Goal: Task Accomplishment & Management: Manage account settings

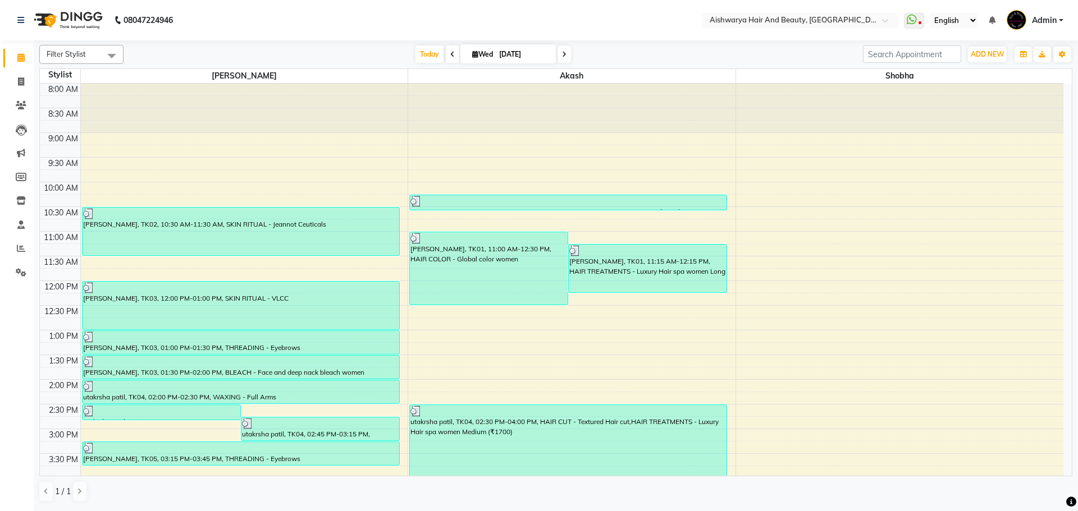
scroll to position [168, 0]
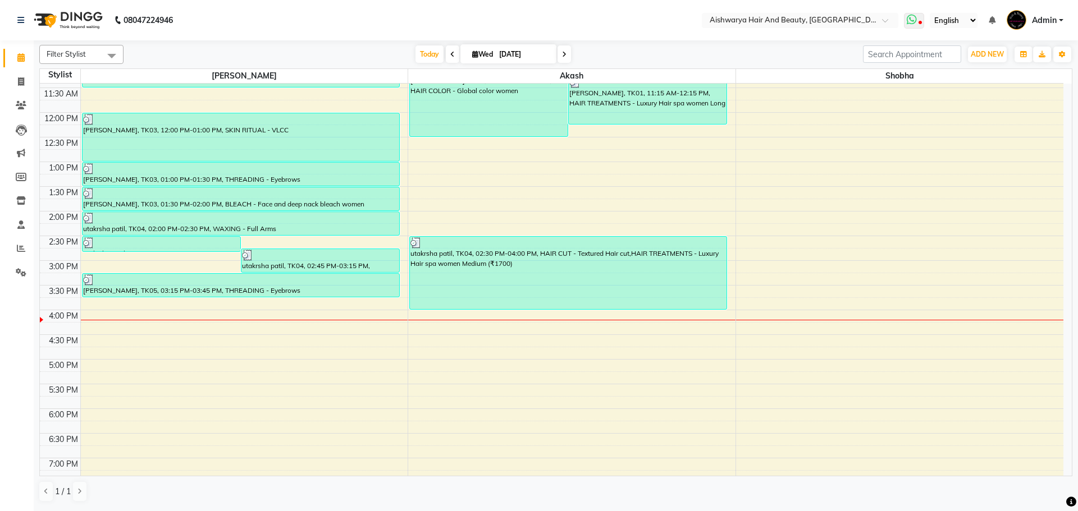
click at [911, 22] on icon at bounding box center [912, 19] width 10 height 11
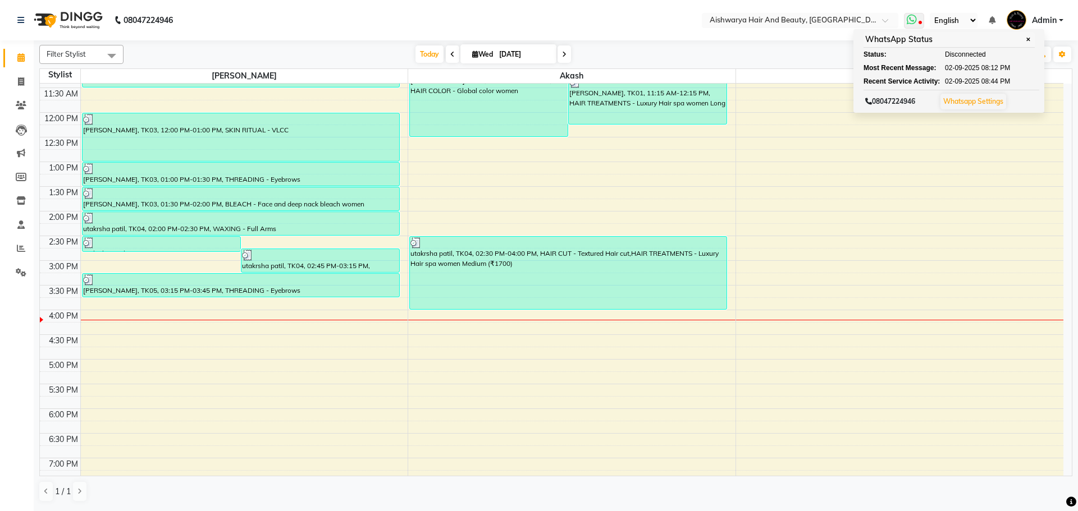
click at [911, 22] on icon at bounding box center [912, 19] width 10 height 11
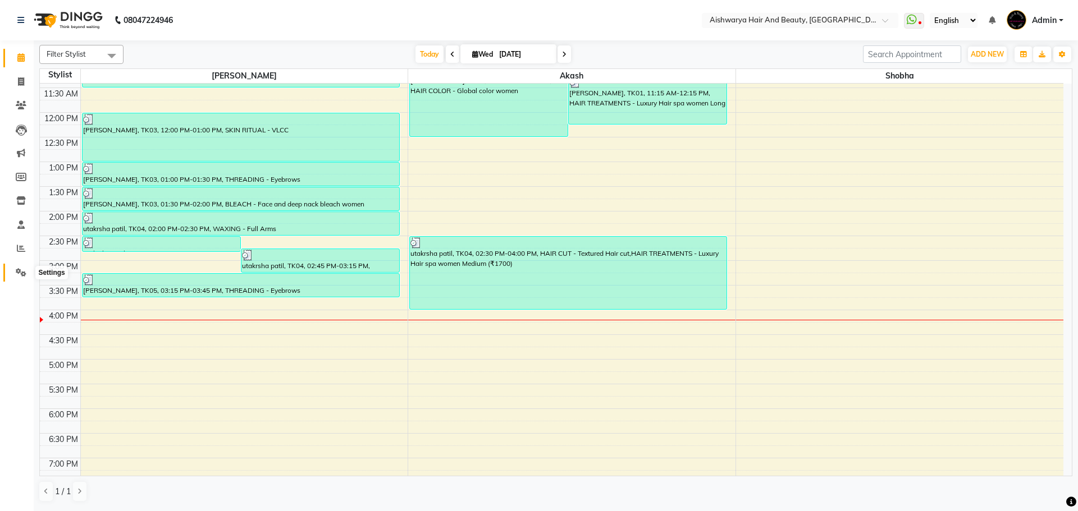
click at [21, 276] on icon at bounding box center [21, 272] width 11 height 8
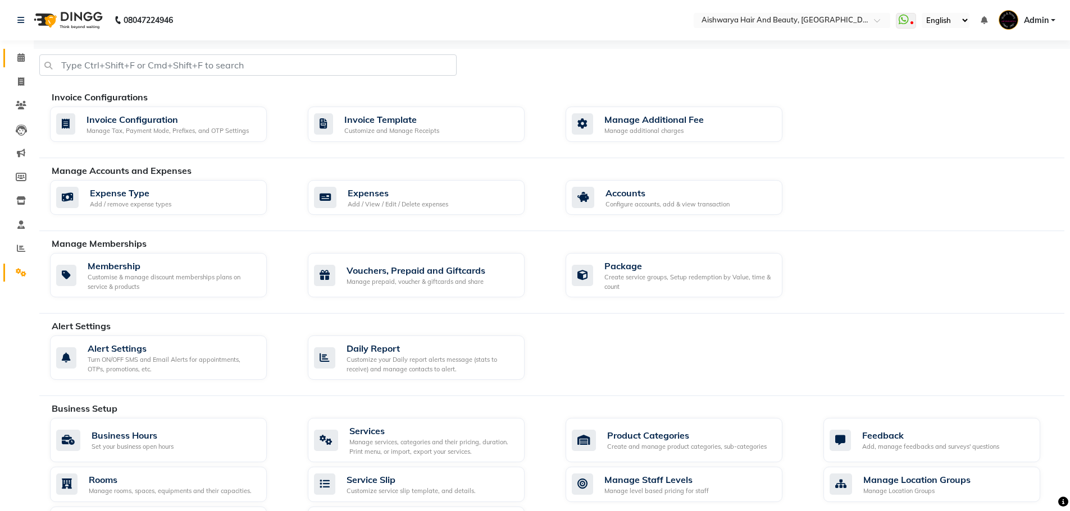
scroll to position [325, 0]
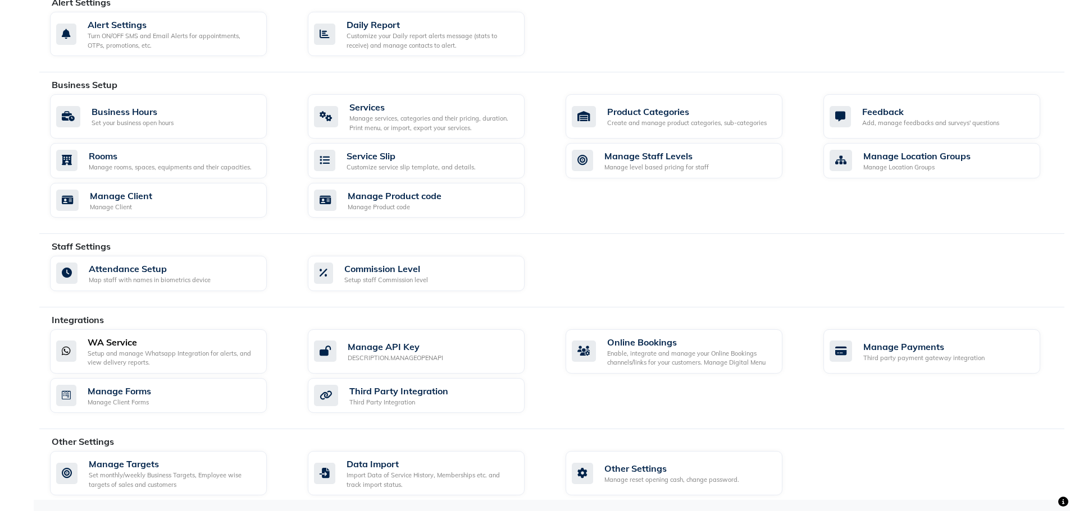
click at [191, 350] on div "Setup and manage Whatsapp Integration for alerts, and view delivery reports." at bounding box center [173, 358] width 170 height 19
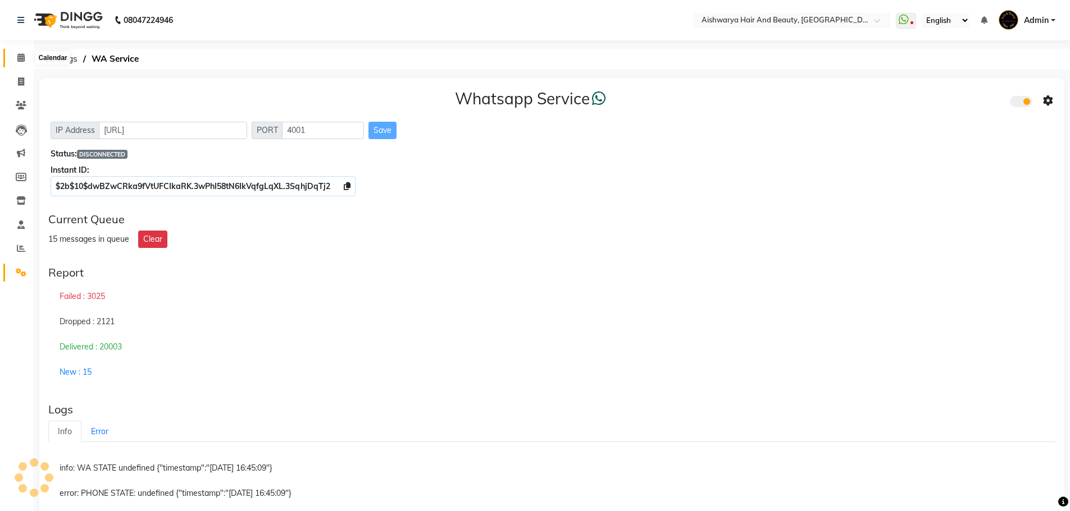
click at [21, 59] on icon at bounding box center [20, 57] width 7 height 8
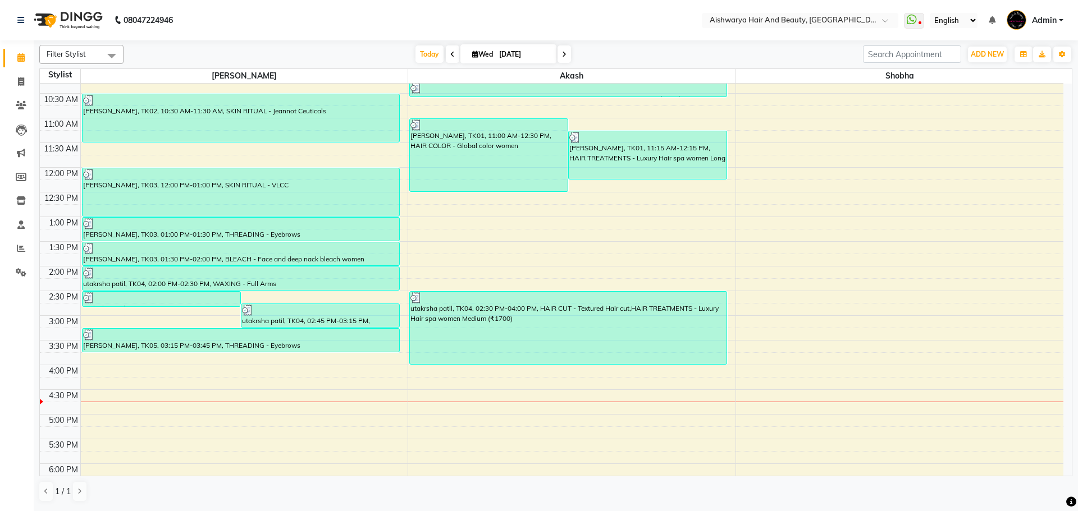
scroll to position [112, 0]
